Goal: Information Seeking & Learning: Learn about a topic

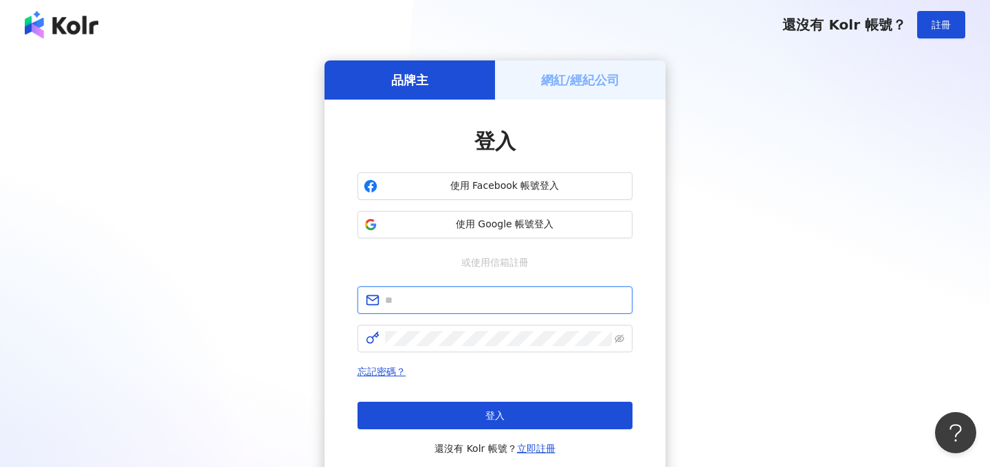
click at [439, 304] on input "text" at bounding box center [504, 300] width 239 height 15
type input "**********"
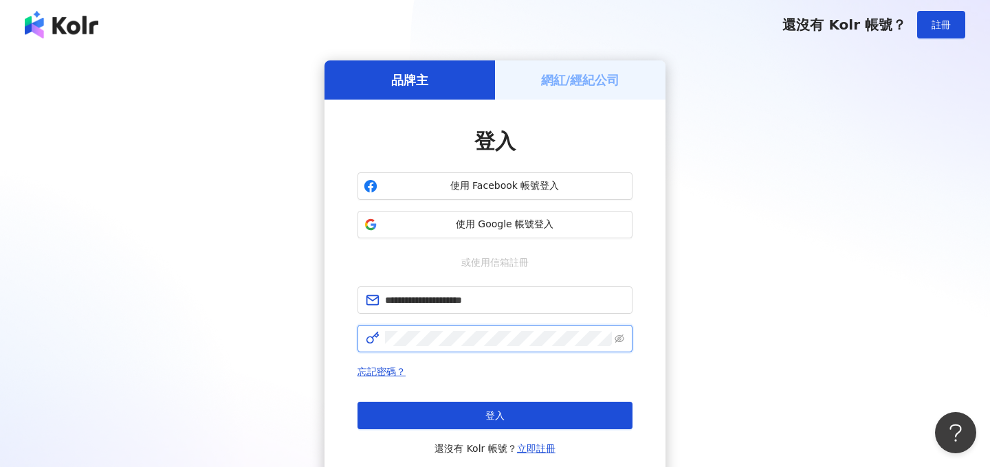
click button "登入" at bounding box center [494, 415] width 275 height 27
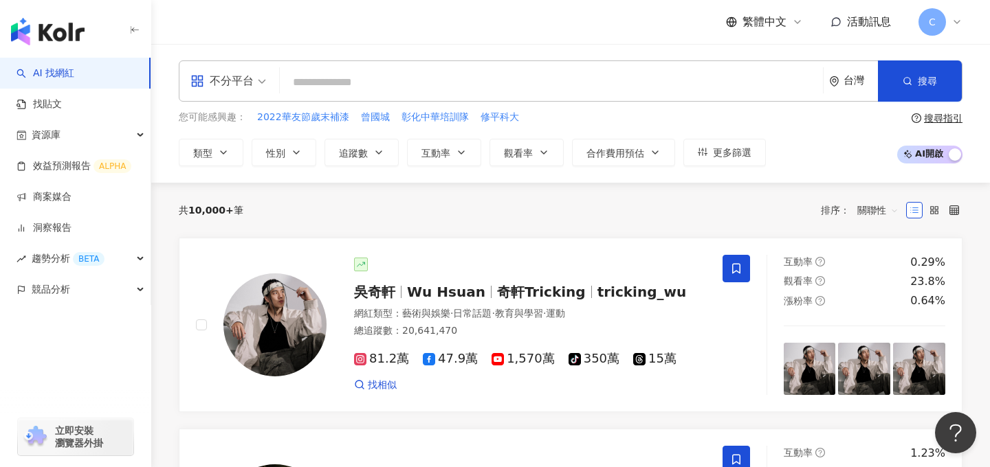
click at [842, 87] on div "台灣" at bounding box center [853, 81] width 49 height 40
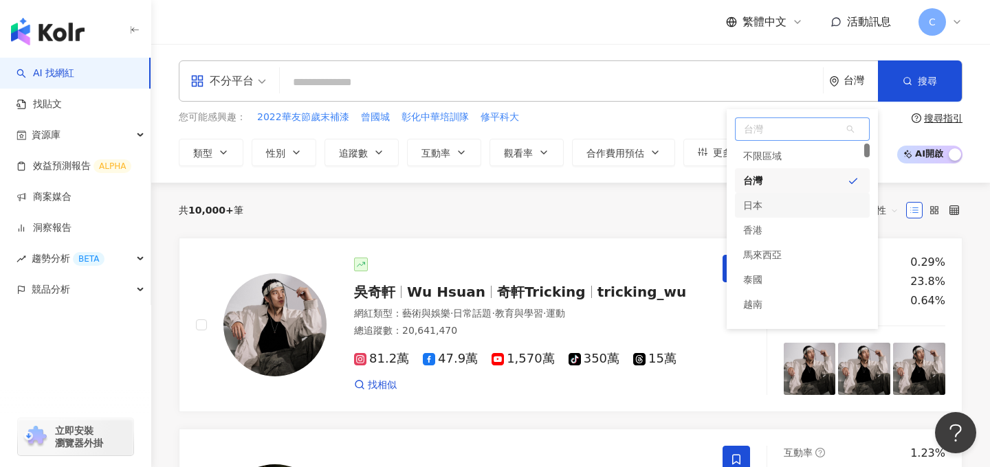
click at [770, 203] on div "日本" at bounding box center [802, 205] width 135 height 25
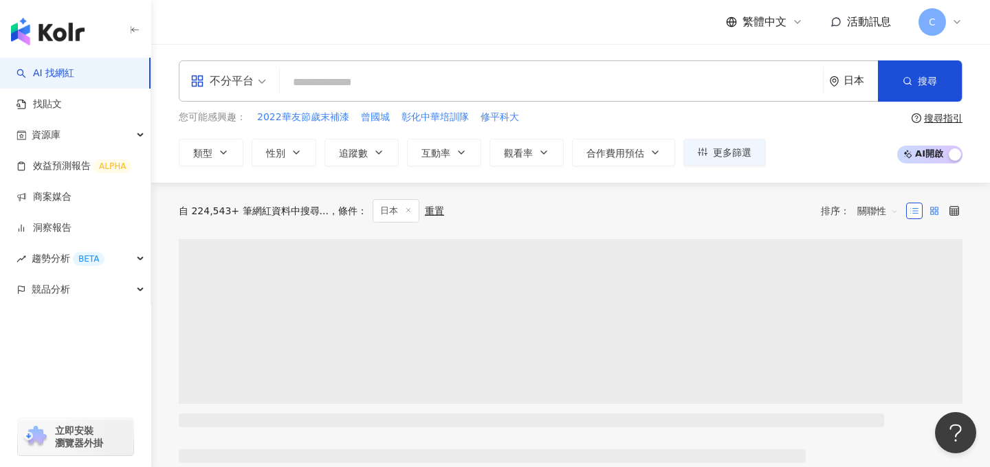
click at [934, 205] on label at bounding box center [934, 211] width 16 height 16
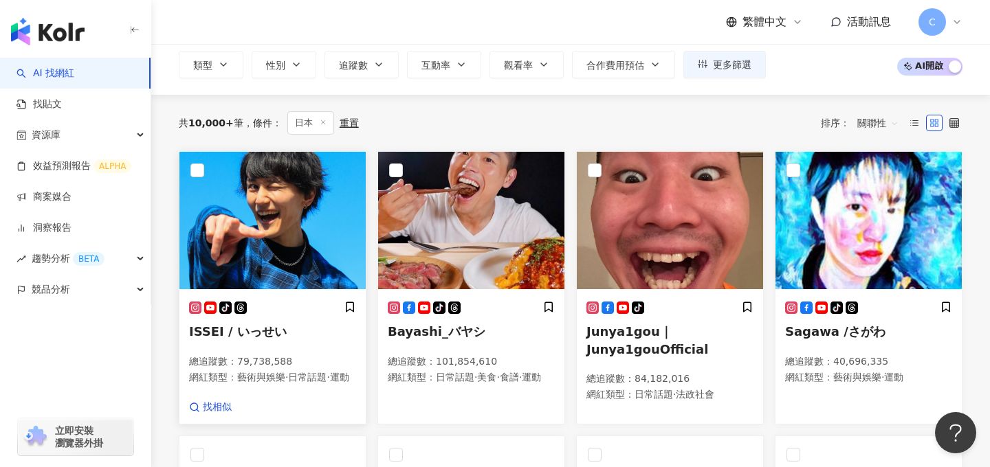
scroll to position [83, 0]
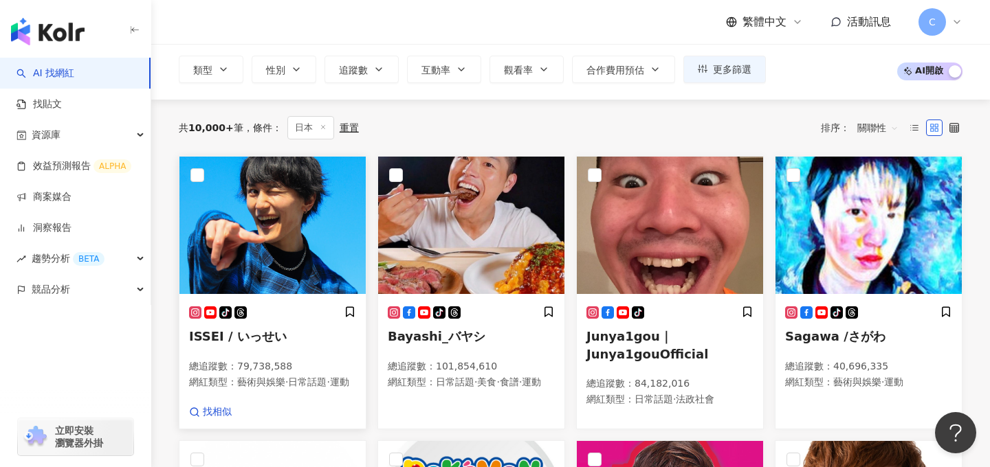
click at [223, 341] on span "ISSEI / いっせい" at bounding box center [238, 336] width 98 height 14
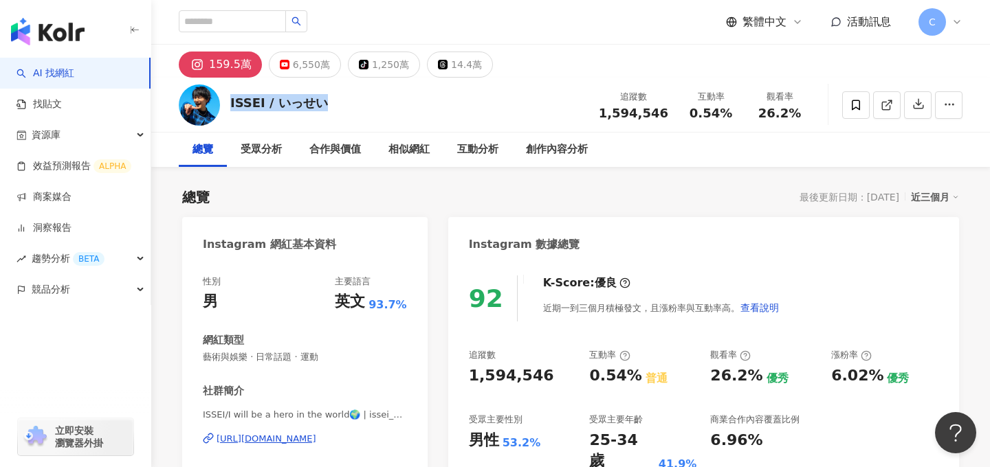
drag, startPoint x: 228, startPoint y: 102, endPoint x: 328, endPoint y: 104, distance: 99.7
click at [328, 104] on div "ISSEI / いっせい 追蹤數 1,594,546 互動率 0.54% 觀看率 26.2%" at bounding box center [570, 105] width 838 height 54
copy div "ISSEI / いっせい"
click at [643, 201] on div "總覽 最後更新日期：[DATE] 近三個月" at bounding box center [570, 197] width 777 height 19
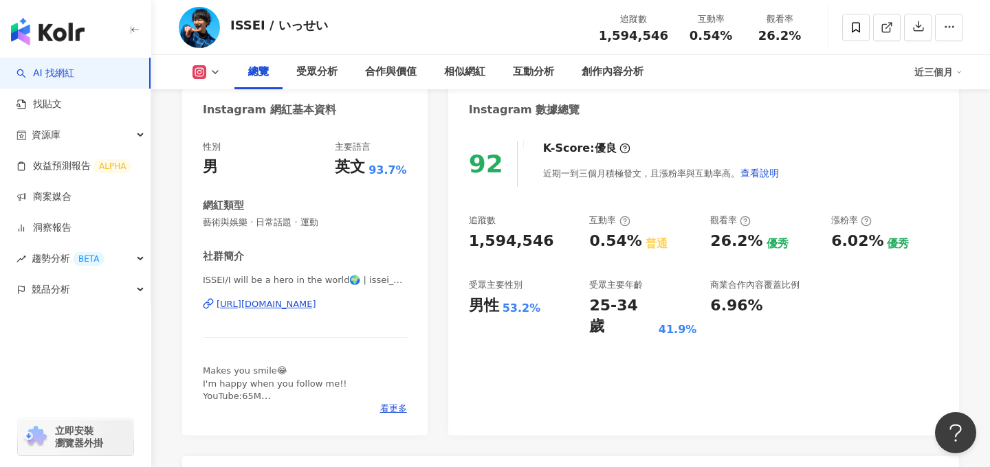
scroll to position [56, 0]
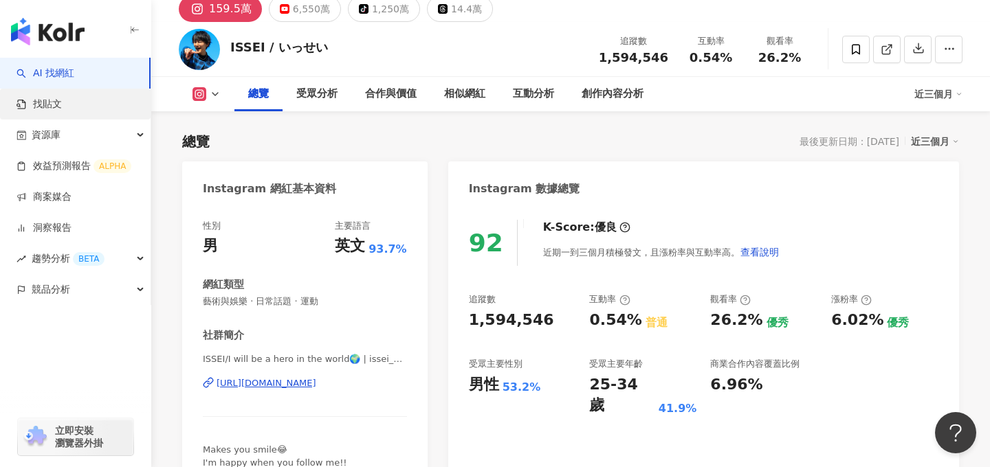
click at [62, 108] on link "找貼文" at bounding box center [38, 105] width 45 height 14
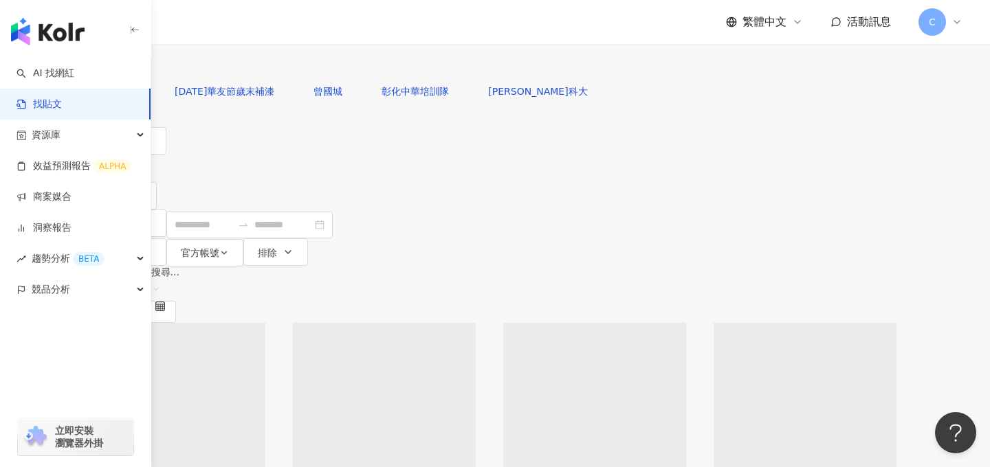
click at [847, 50] on div "台灣" at bounding box center [494, 39] width 825 height 22
click at [781, 130] on div "日本" at bounding box center [790, 122] width 19 height 15
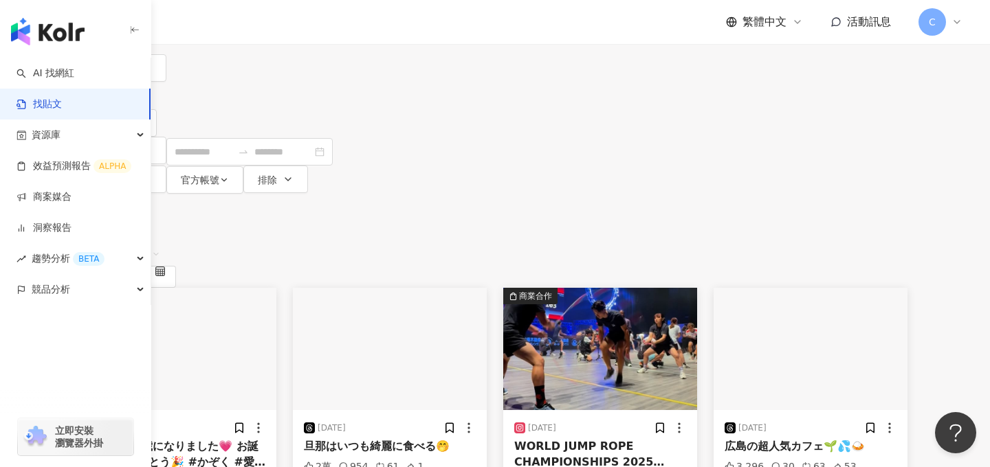
scroll to position [75, 0]
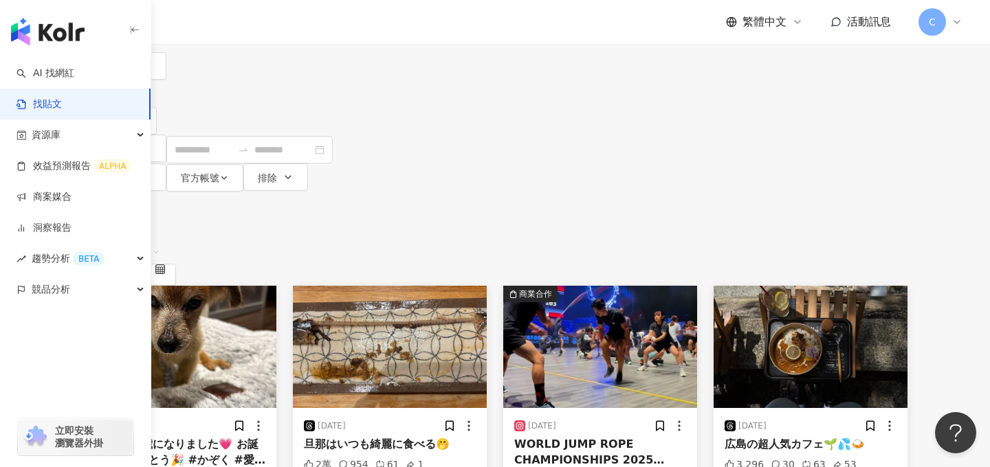
click at [419, 437] on div "旦那はいつも綺麗に食べる🤭" at bounding box center [390, 444] width 172 height 15
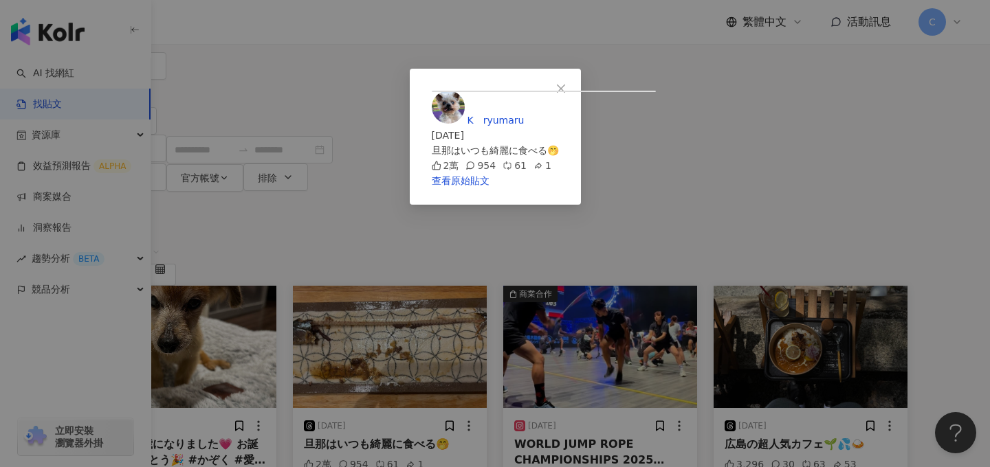
click at [519, 152] on div "[PERSON_NAME] [DATE] 旦那はいつも綺麗に食べる🤭 2萬 954 61 1" at bounding box center [495, 132] width 127 height 82
copy div "旦那はいつも綺麗に食べる🤭"
